Goal: Manage account settings

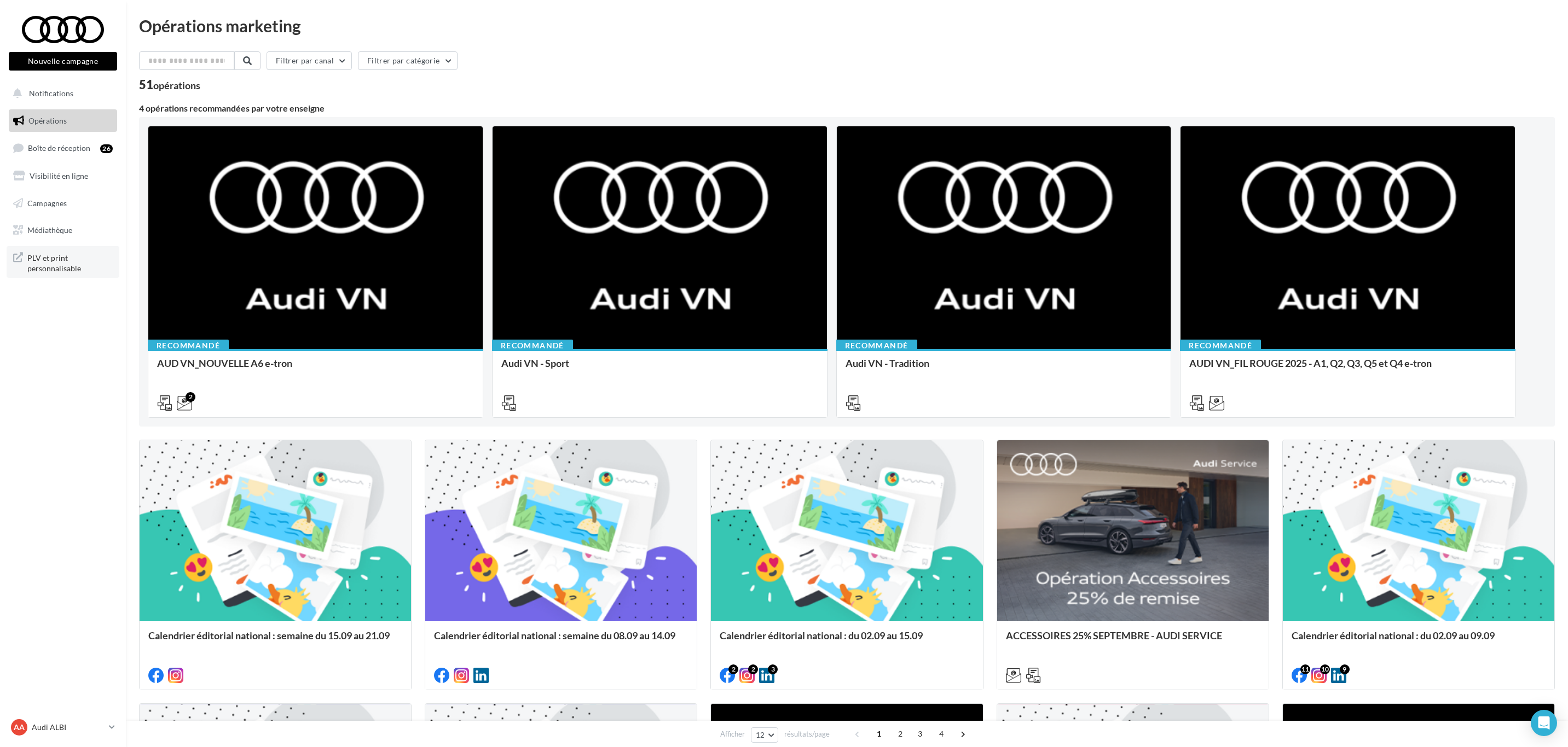
click at [49, 252] on span "PLV et print personnalisable" at bounding box center [70, 262] width 85 height 24
click at [107, 498] on link "AA Audi ALBI audi-albi-cos" at bounding box center [63, 728] width 108 height 21
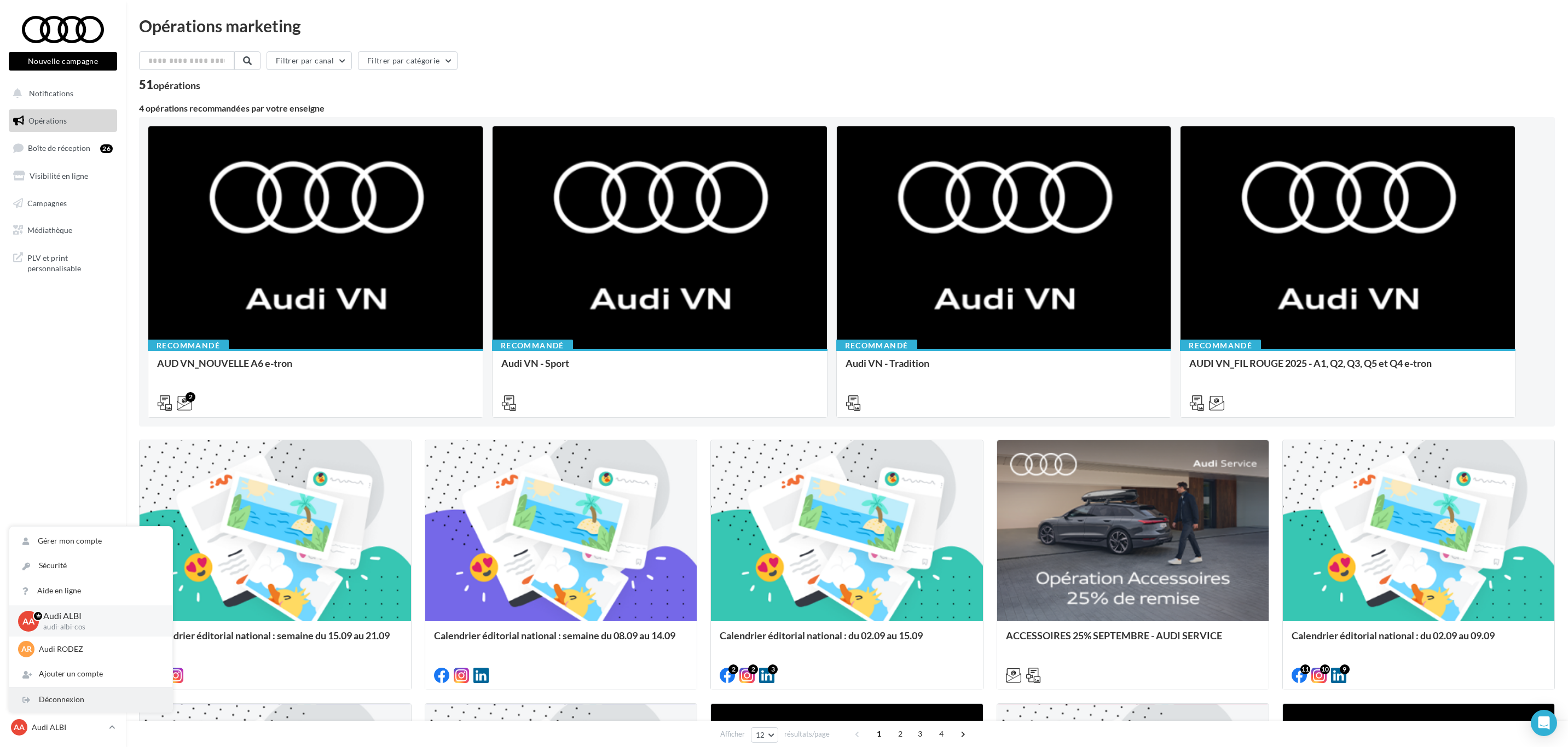
click at [116, 498] on div "Déconnexion" at bounding box center [91, 700] width 163 height 24
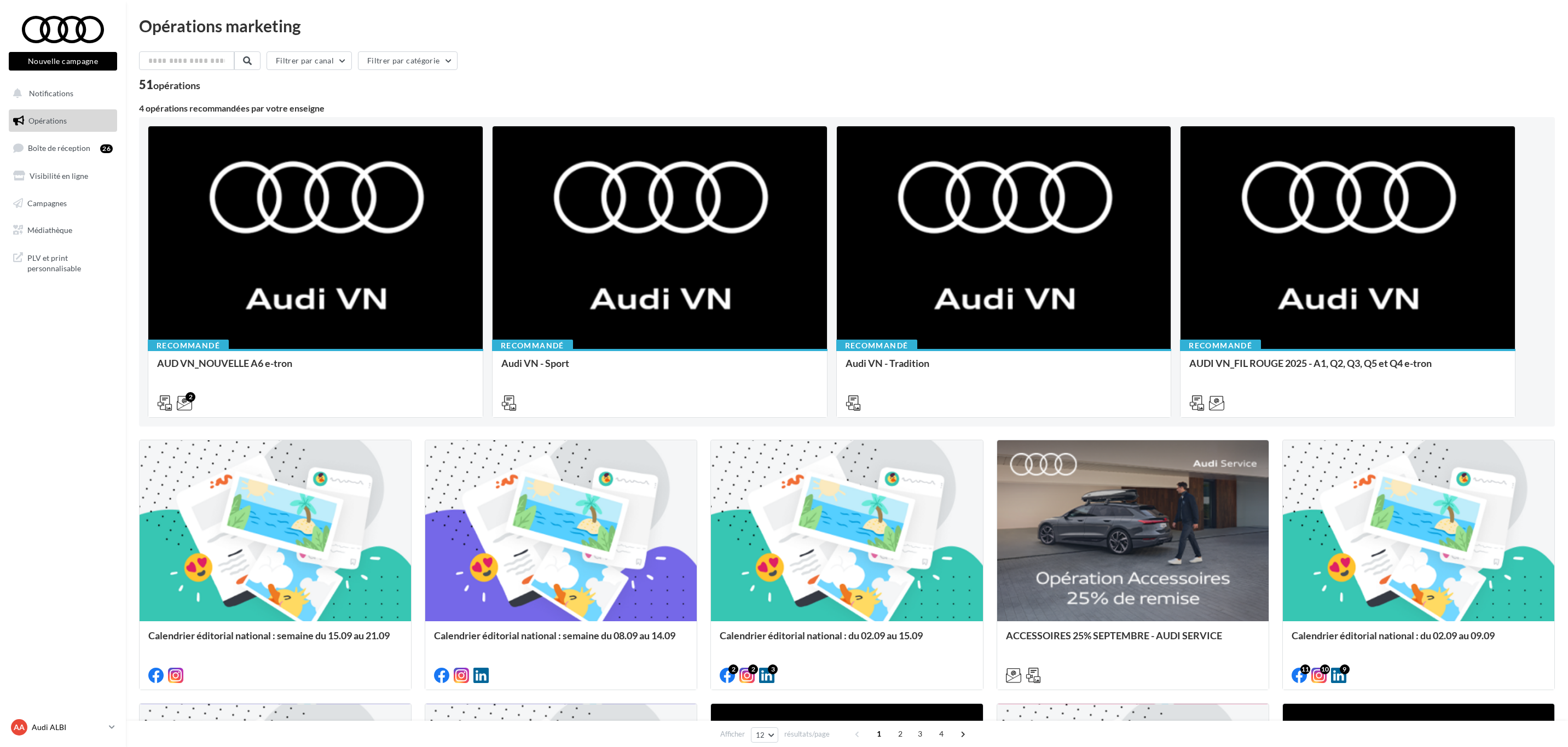
click at [104, 727] on p "Audi ALBI" at bounding box center [68, 728] width 73 height 11
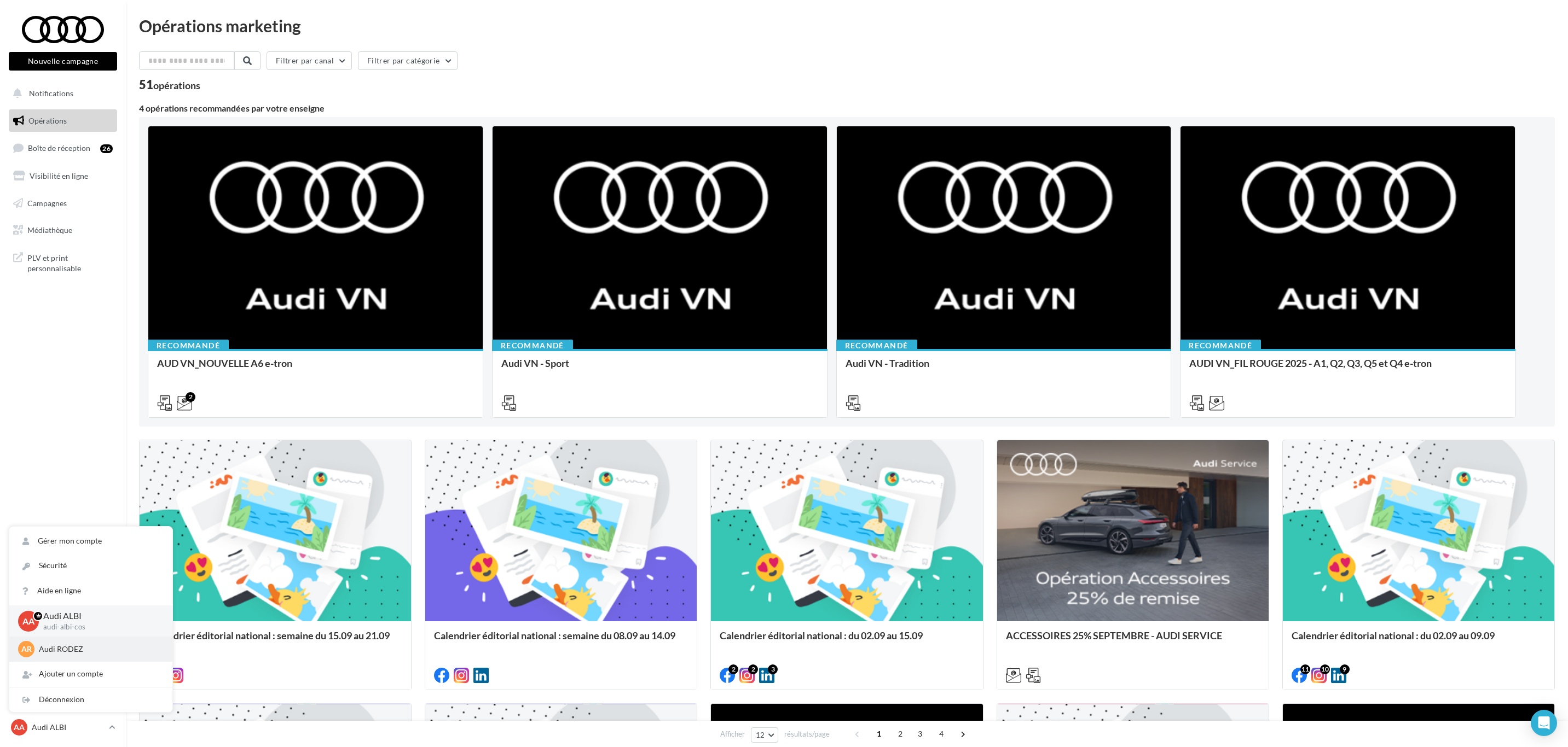
click at [123, 648] on p "Audi RODEZ" at bounding box center [99, 649] width 121 height 11
